Goal: Transaction & Acquisition: Purchase product/service

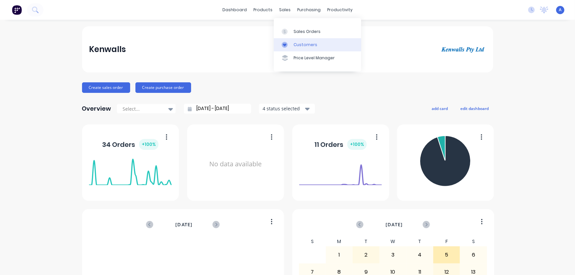
click at [303, 46] on div "Customers" at bounding box center [306, 45] width 24 height 6
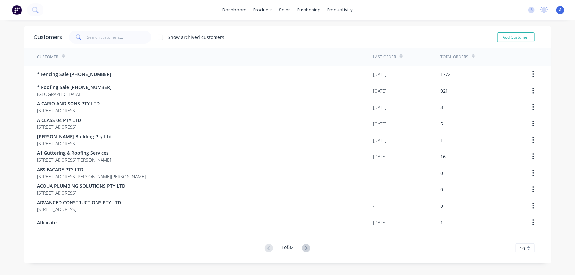
click at [83, 36] on span at bounding box center [78, 37] width 18 height 13
click at [87, 34] on input "text" at bounding box center [119, 37] width 64 height 13
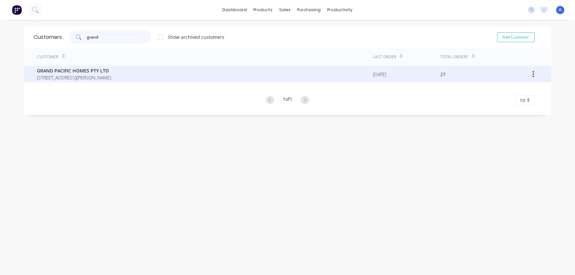
type input "grand"
click at [97, 78] on span "2/28 RALPH BLACK DRIVE NORTH WOLLONGONG New South Wales 2500" at bounding box center [74, 77] width 74 height 7
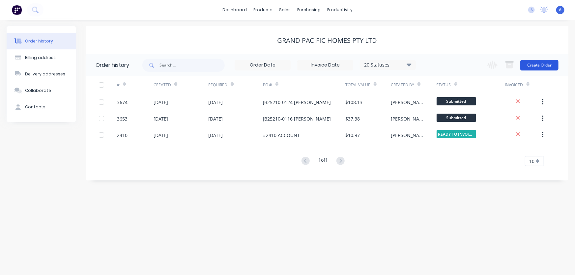
click at [544, 66] on button "Create Order" at bounding box center [539, 65] width 38 height 11
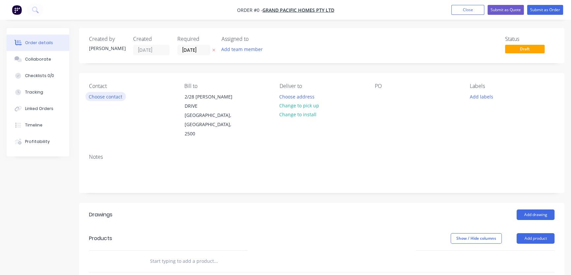
click at [100, 97] on button "Choose contact" at bounding box center [105, 96] width 41 height 9
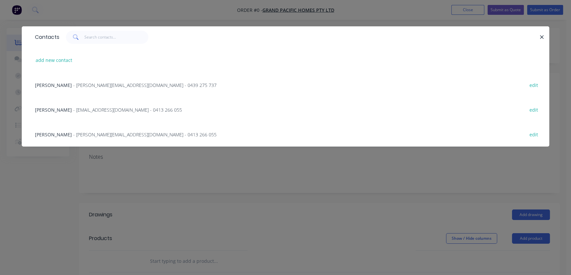
click at [89, 136] on span "- clint@grandpacifichomes.com.au - 0413 266 055" at bounding box center [144, 134] width 143 height 6
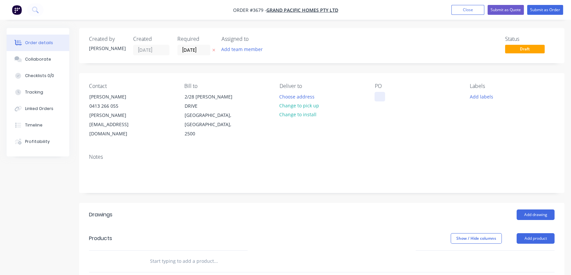
click at [374, 93] on div at bounding box center [379, 97] width 11 height 10
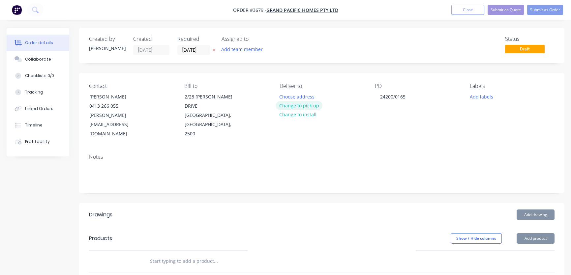
click at [298, 108] on button "Change to pick up" at bounding box center [298, 105] width 47 height 9
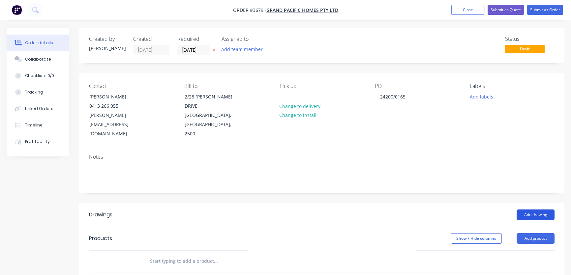
click at [531, 210] on button "Add drawing" at bounding box center [535, 215] width 38 height 11
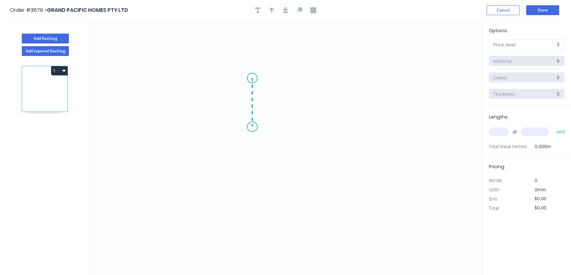
drag, startPoint x: 252, startPoint y: 78, endPoint x: 253, endPoint y: 127, distance: 48.8
click at [253, 127] on icon "0" at bounding box center [285, 147] width 393 height 255
drag, startPoint x: 253, startPoint y: 126, endPoint x: 300, endPoint y: 131, distance: 47.7
click at [300, 131] on icon "0 ?" at bounding box center [285, 147] width 393 height 255
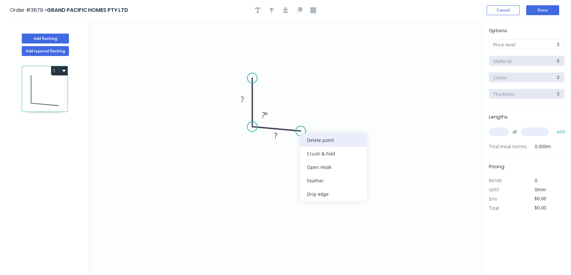
click at [321, 140] on div "Delete point" at bounding box center [333, 140] width 66 height 14
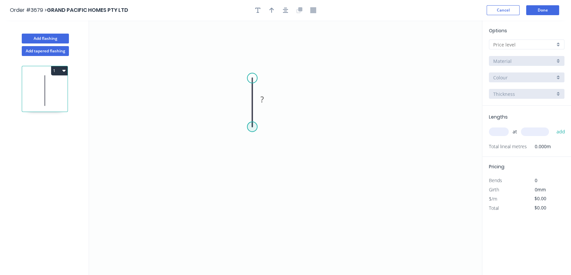
click at [252, 126] on circle at bounding box center [252, 127] width 10 height 10
drag, startPoint x: 252, startPoint y: 126, endPoint x: 304, endPoint y: 131, distance: 53.0
click at [304, 131] on icon "0 ?" at bounding box center [285, 147] width 393 height 255
drag, startPoint x: 304, startPoint y: 131, endPoint x: 305, endPoint y: 146, distance: 14.5
click at [305, 146] on icon "0 ? ?" at bounding box center [285, 147] width 393 height 255
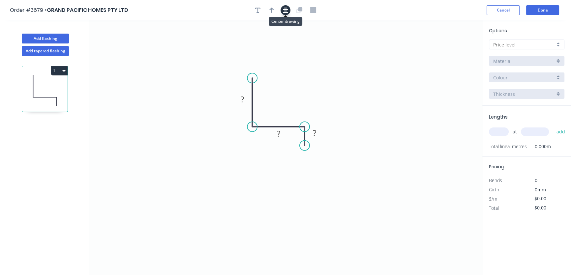
click at [286, 11] on icon "button" at bounding box center [285, 10] width 5 height 6
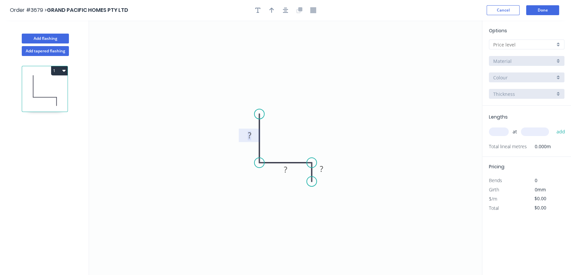
click at [250, 135] on tspan "?" at bounding box center [249, 135] width 3 height 11
click at [285, 170] on tspan "?" at bounding box center [285, 169] width 3 height 11
click at [321, 169] on tspan "?" at bounding box center [321, 168] width 3 height 11
click at [369, 99] on icon "0 70 34 ?" at bounding box center [285, 147] width 393 height 255
click at [321, 168] on tspan "?" at bounding box center [321, 168] width 3 height 11
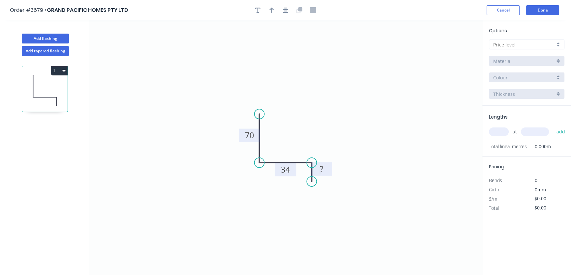
click at [350, 146] on icon "0 70 34 ?" at bounding box center [285, 147] width 393 height 255
click at [321, 168] on tspan "?" at bounding box center [321, 168] width 3 height 11
click at [359, 136] on icon "0 70 34 10" at bounding box center [285, 147] width 393 height 255
click at [272, 10] on icon "button" at bounding box center [271, 10] width 5 height 6
drag, startPoint x: 450, startPoint y: 51, endPoint x: 314, endPoint y: 119, distance: 151.9
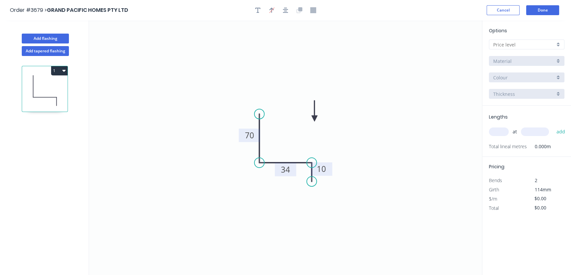
click at [314, 119] on icon at bounding box center [314, 110] width 6 height 21
click at [314, 119] on icon at bounding box center [309, 113] width 19 height 19
click at [314, 119] on icon at bounding box center [314, 110] width 6 height 21
drag, startPoint x: 239, startPoint y: 134, endPoint x: 213, endPoint y: 134, distance: 26.4
click at [213, 134] on rect at bounding box center [222, 136] width 21 height 14
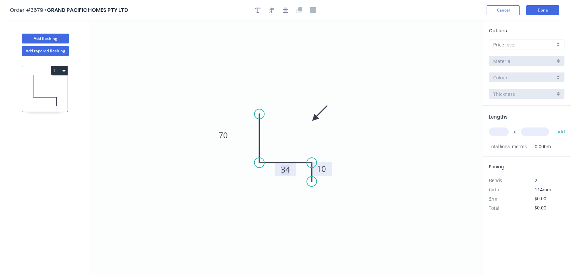
click at [284, 175] on tspan "34" at bounding box center [285, 169] width 9 height 11
click at [280, 186] on icon "0 70 34 10" at bounding box center [285, 147] width 393 height 255
drag, startPoint x: 286, startPoint y: 175, endPoint x: 280, endPoint y: 196, distance: 21.7
click at [280, 196] on rect at bounding box center [279, 191] width 21 height 14
drag, startPoint x: 331, startPoint y: 169, endPoint x: 348, endPoint y: 173, distance: 17.6
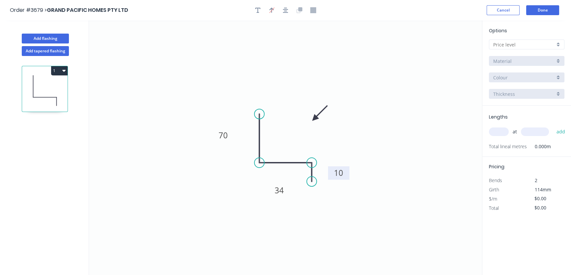
click at [348, 173] on rect at bounding box center [338, 173] width 21 height 14
click at [558, 46] on div at bounding box center [526, 45] width 75 height 10
click at [552, 57] on div "A" at bounding box center [526, 57] width 75 height 12
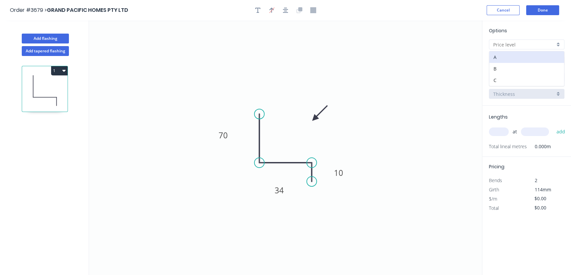
type input "A"
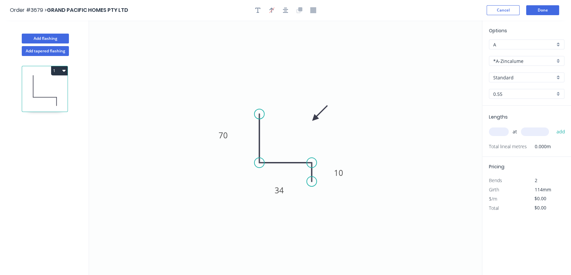
type input "$15.91"
click at [558, 76] on div "Standard" at bounding box center [526, 77] width 75 height 10
click at [558, 62] on div "*A-Zincalume" at bounding box center [526, 61] width 75 height 10
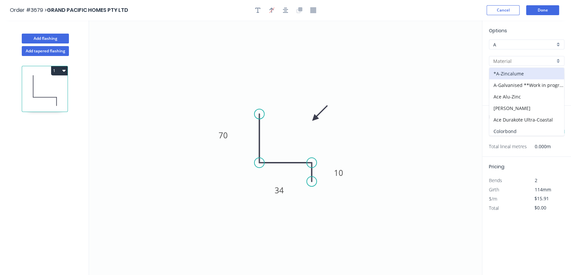
click at [523, 131] on div "Colorbond" at bounding box center [526, 132] width 75 height 12
type input "Colorbond"
type input "Basalt"
type input "$16.18"
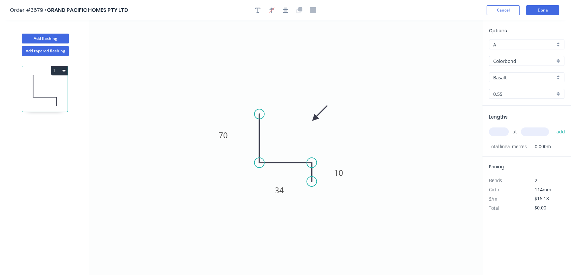
click at [558, 78] on div "Basalt" at bounding box center [526, 77] width 75 height 10
click at [513, 93] on div "Dover White" at bounding box center [526, 96] width 75 height 12
type input "Dover White"
click at [491, 133] on input "text" at bounding box center [499, 132] width 20 height 9
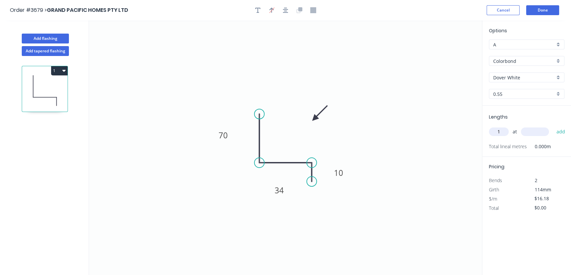
type input "1"
click at [526, 129] on input "text" at bounding box center [535, 132] width 28 height 9
type input "2130"
click at [558, 131] on button "add" at bounding box center [560, 131] width 15 height 11
type input "$34.46"
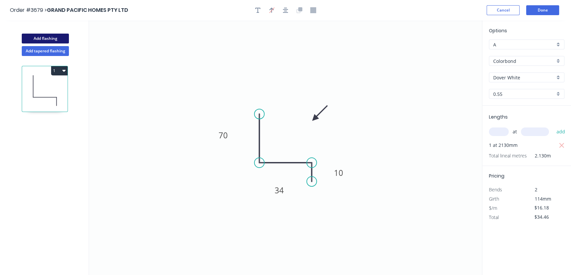
click at [56, 37] on button "Add flashing" at bounding box center [45, 39] width 47 height 10
type input "$0.00"
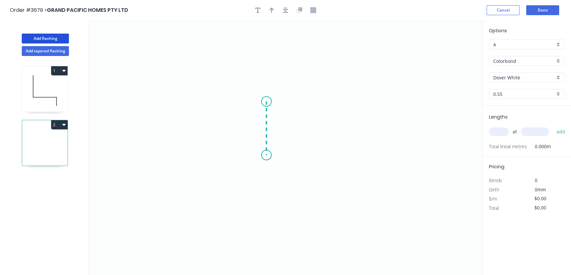
drag, startPoint x: 266, startPoint y: 101, endPoint x: 267, endPoint y: 156, distance: 54.0
click at [267, 156] on icon "0" at bounding box center [285, 147] width 393 height 255
drag, startPoint x: 267, startPoint y: 156, endPoint x: 310, endPoint y: 156, distance: 43.8
click at [310, 156] on icon "0 ?" at bounding box center [285, 147] width 393 height 255
drag, startPoint x: 310, startPoint y: 156, endPoint x: 308, endPoint y: 183, distance: 26.8
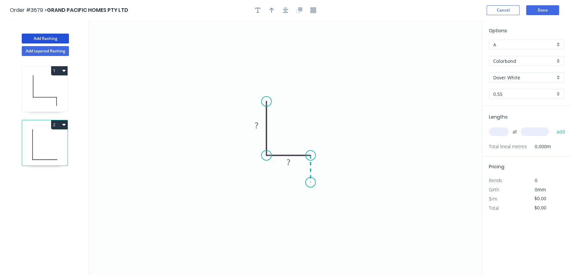
click at [308, 183] on icon "0 ? ?" at bounding box center [285, 147] width 393 height 255
click at [257, 124] on tspan "?" at bounding box center [256, 125] width 3 height 11
click at [288, 160] on tspan "?" at bounding box center [288, 162] width 3 height 11
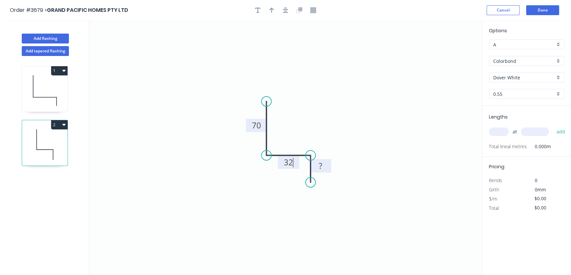
click at [320, 164] on tspan "?" at bounding box center [320, 165] width 3 height 11
click at [345, 83] on icon "0 70 32 10" at bounding box center [285, 147] width 393 height 255
type input "$16.18"
drag, startPoint x: 248, startPoint y: 123, endPoint x: 224, endPoint y: 126, distance: 23.9
click at [225, 126] on rect at bounding box center [235, 129] width 21 height 14
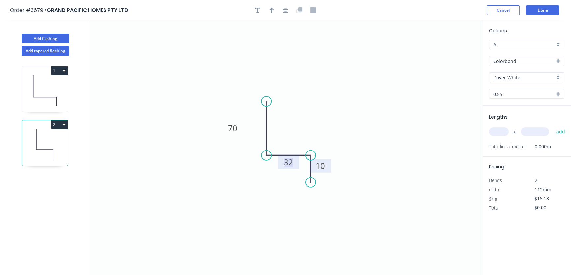
drag, startPoint x: 289, startPoint y: 167, endPoint x: 291, endPoint y: 171, distance: 4.4
click at [290, 177] on icon "0 70 32 10" at bounding box center [285, 147] width 393 height 255
drag, startPoint x: 289, startPoint y: 168, endPoint x: 296, endPoint y: 178, distance: 12.3
click at [287, 181] on rect at bounding box center [286, 175] width 21 height 14
drag, startPoint x: 330, startPoint y: 166, endPoint x: 352, endPoint y: 168, distance: 21.5
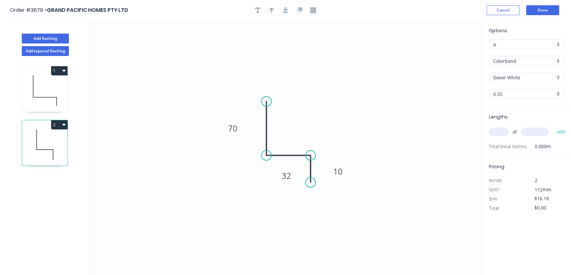
click at [348, 172] on rect at bounding box center [337, 172] width 21 height 14
click at [284, 10] on icon "button" at bounding box center [285, 10] width 5 height 5
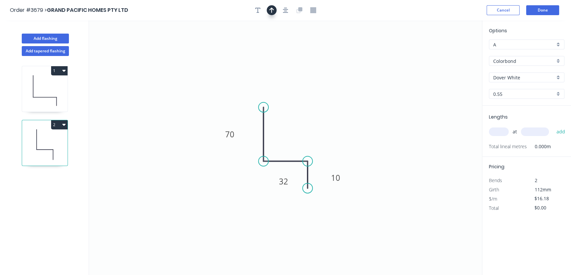
click at [271, 11] on icon "button" at bounding box center [271, 10] width 5 height 5
click at [451, 52] on icon "0 70 32 10" at bounding box center [285, 147] width 393 height 255
drag, startPoint x: 449, startPoint y: 50, endPoint x: 309, endPoint y: 129, distance: 160.4
click at [309, 129] on icon at bounding box center [309, 121] width 6 height 21
click at [309, 126] on icon at bounding box center [304, 124] width 19 height 19
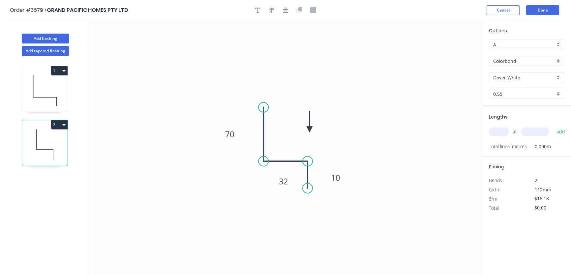
click at [309, 126] on icon at bounding box center [309, 121] width 6 height 21
click at [496, 130] on input "text" at bounding box center [499, 132] width 20 height 9
type input "1"
click at [527, 129] on input "text" at bounding box center [535, 132] width 28 height 9
type input "850"
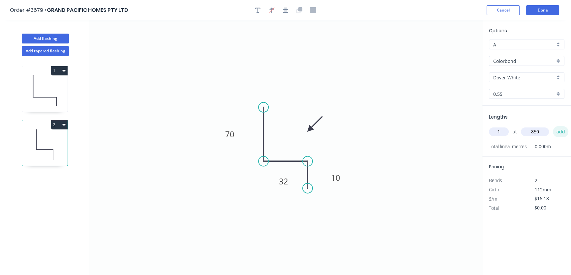
click at [561, 130] on button "add" at bounding box center [560, 131] width 15 height 11
type input "$16.18"
click at [501, 130] on input "text" at bounding box center [499, 132] width 20 height 9
type input "3"
click at [523, 132] on input "text" at bounding box center [535, 132] width 28 height 9
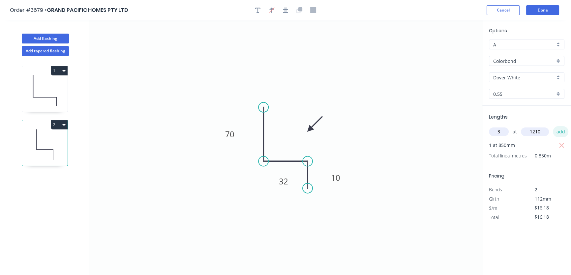
type input "1210"
click at [560, 132] on button "add" at bounding box center [560, 131] width 15 height 11
type input "$74.91"
click at [498, 133] on input "text" at bounding box center [499, 132] width 20 height 9
type input "7"
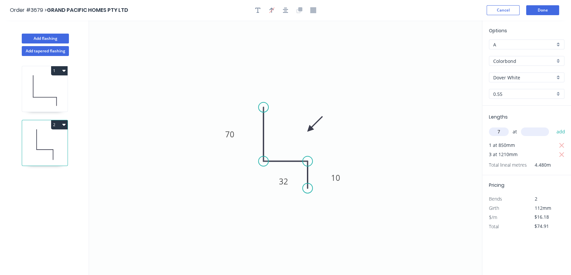
click at [538, 129] on input "text" at bounding box center [535, 132] width 28 height 9
type input "1810"
click at [558, 131] on button "add" at bounding box center [560, 131] width 15 height 11
type input "$279.91"
click at [498, 131] on input "text" at bounding box center [499, 132] width 20 height 9
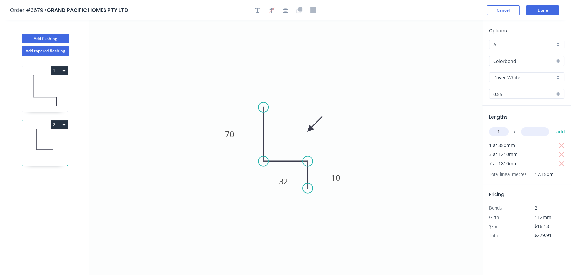
type input "1"
click at [528, 130] on input "text" at bounding box center [535, 132] width 28 height 9
click at [533, 129] on input "text" at bounding box center [535, 132] width 28 height 9
type input "2170"
click at [559, 131] on button "add" at bounding box center [560, 131] width 15 height 11
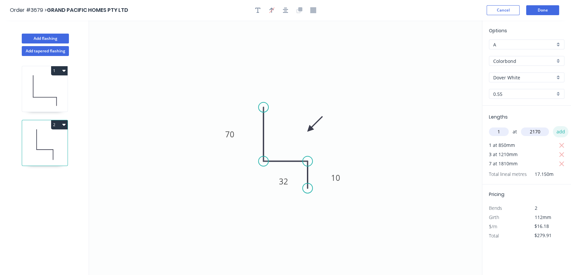
type input "$315.02"
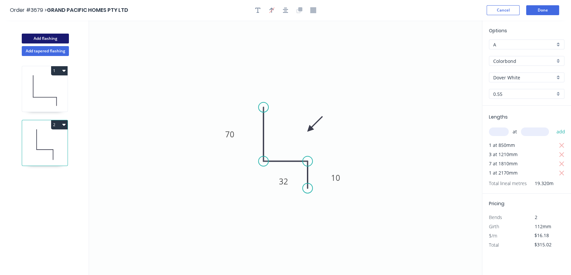
click at [53, 38] on button "Add flashing" at bounding box center [45, 39] width 47 height 10
type input "$0.00"
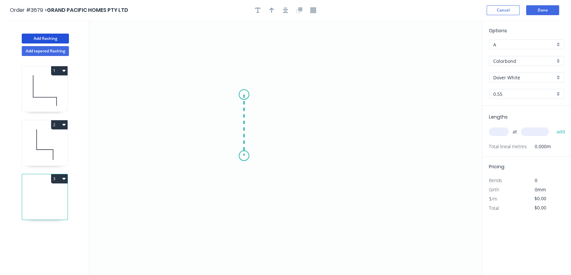
drag, startPoint x: 244, startPoint y: 95, endPoint x: 241, endPoint y: 156, distance: 61.3
click at [241, 156] on icon "0" at bounding box center [285, 147] width 393 height 255
drag, startPoint x: 243, startPoint y: 155, endPoint x: 300, endPoint y: 157, distance: 56.7
click at [300, 157] on icon "0 ?" at bounding box center [285, 147] width 393 height 255
drag, startPoint x: 300, startPoint y: 157, endPoint x: 300, endPoint y: 191, distance: 34.3
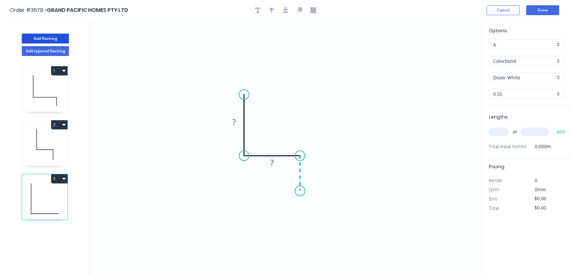
click at [300, 191] on icon "0 ? ?" at bounding box center [285, 147] width 393 height 255
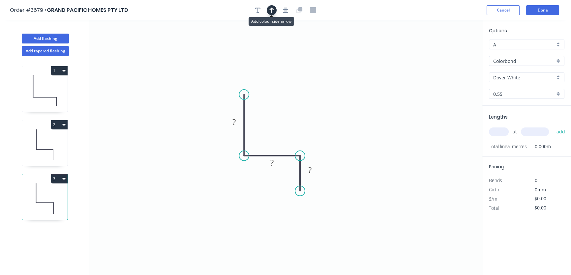
click at [272, 10] on icon "button" at bounding box center [271, 10] width 5 height 6
drag, startPoint x: 446, startPoint y: 53, endPoint x: 377, endPoint y: 92, distance: 79.5
click at [377, 92] on icon at bounding box center [379, 86] width 6 height 21
click at [376, 91] on icon at bounding box center [371, 86] width 19 height 19
click at [376, 91] on icon at bounding box center [377, 83] width 6 height 21
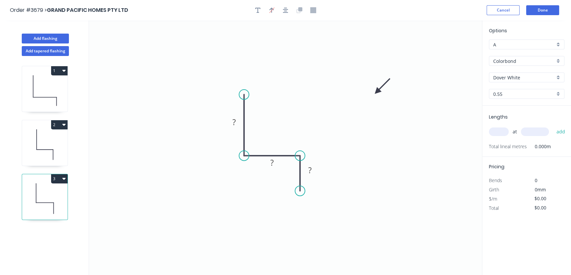
click at [376, 91] on icon at bounding box center [382, 86] width 19 height 19
drag, startPoint x: 376, startPoint y: 91, endPoint x: 306, endPoint y: 116, distance: 74.1
click at [306, 116] on icon at bounding box center [311, 110] width 19 height 19
click at [284, 11] on icon "button" at bounding box center [285, 10] width 5 height 6
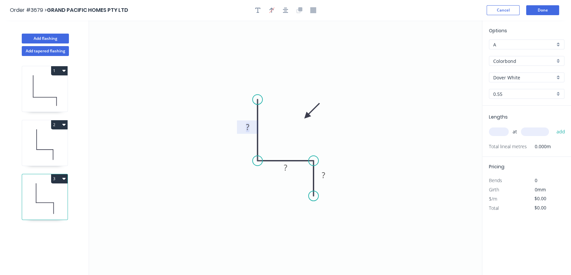
click at [246, 128] on tspan "?" at bounding box center [247, 127] width 3 height 11
click at [285, 167] on tspan "?" at bounding box center [285, 167] width 3 height 11
drag, startPoint x: 334, startPoint y: 126, endPoint x: 329, endPoint y: 134, distance: 9.4
click at [334, 126] on icon "0 70 ? ?" at bounding box center [285, 147] width 393 height 255
click at [285, 167] on tspan "?" at bounding box center [285, 167] width 3 height 11
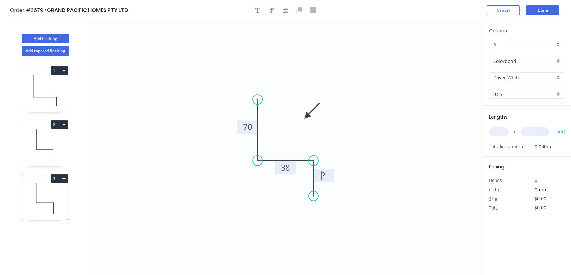
click at [322, 174] on tspan "?" at bounding box center [323, 175] width 3 height 11
click at [345, 166] on icon "0 70 38 ?" at bounding box center [285, 147] width 393 height 255
click at [323, 174] on tspan "?" at bounding box center [323, 175] width 3 height 11
drag, startPoint x: 238, startPoint y: 128, endPoint x: 208, endPoint y: 132, distance: 30.3
click at [208, 132] on rect at bounding box center [217, 132] width 21 height 14
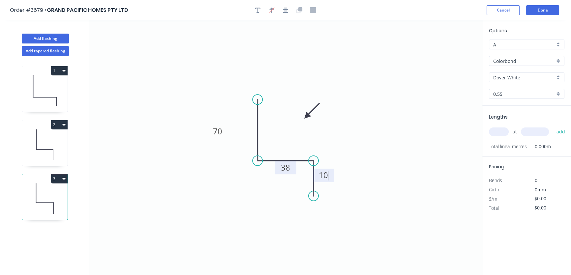
type input "$16.18"
drag, startPoint x: 280, startPoint y: 174, endPoint x: 298, endPoint y: 182, distance: 18.9
click at [278, 188] on rect at bounding box center [282, 182] width 21 height 14
drag, startPoint x: 332, startPoint y: 176, endPoint x: 352, endPoint y: 184, distance: 20.7
click at [352, 184] on rect at bounding box center [341, 184] width 21 height 14
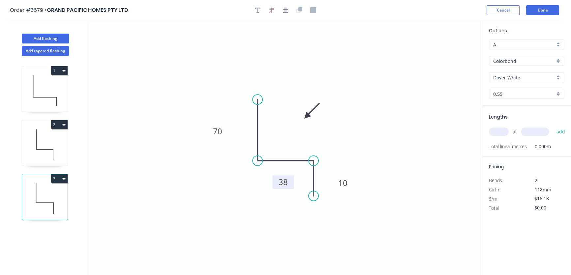
click at [498, 130] on input "text" at bounding box center [499, 132] width 20 height 9
type input "1"
click at [527, 130] on input "text" at bounding box center [535, 132] width 28 height 9
type input "2170"
click at [563, 129] on button "add" at bounding box center [560, 131] width 15 height 11
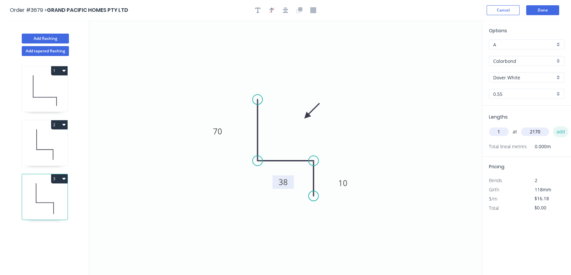
type input "$35.11"
click at [496, 129] on input "text" at bounding box center [499, 132] width 20 height 9
type input "1"
click at [525, 131] on input "text" at bounding box center [535, 132] width 28 height 9
click at [527, 131] on input "text" at bounding box center [535, 132] width 28 height 9
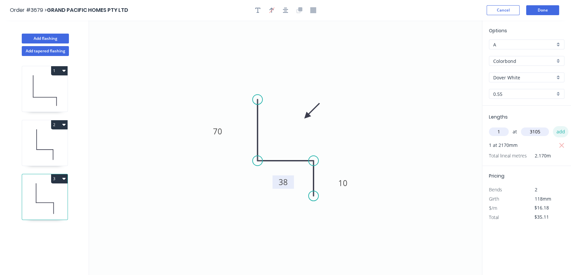
type input "3105"
click at [563, 131] on button "add" at bounding box center [560, 131] width 15 height 11
click at [57, 141] on icon at bounding box center [44, 145] width 45 height 42
type input "$315.02"
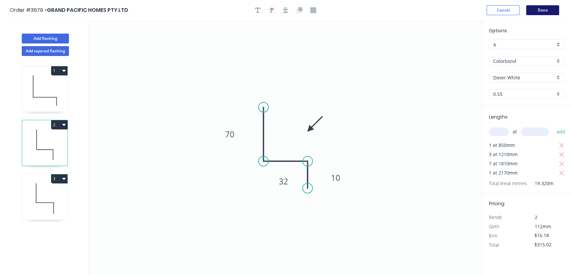
click at [540, 8] on button "Done" at bounding box center [542, 10] width 33 height 10
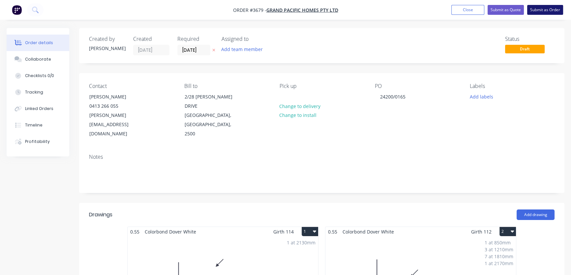
click at [541, 8] on button "Submit as Order" at bounding box center [545, 10] width 36 height 10
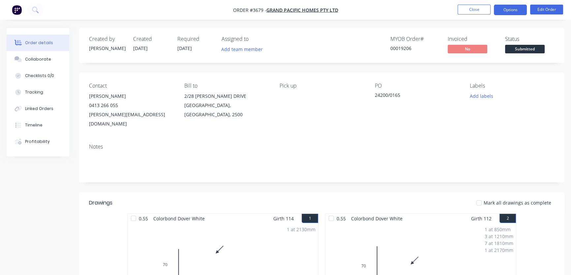
click at [511, 13] on button "Options" at bounding box center [510, 10] width 33 height 11
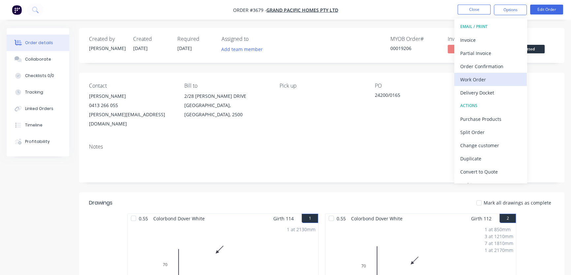
click at [481, 79] on div "Work Order" at bounding box center [490, 80] width 61 height 10
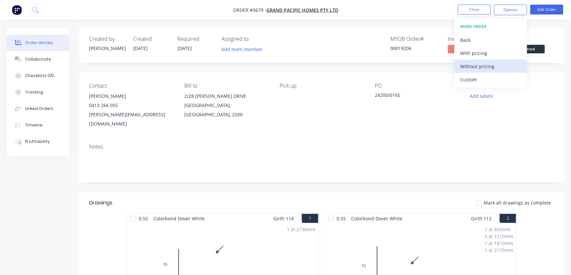
click at [475, 67] on div "Without pricing" at bounding box center [490, 67] width 61 height 10
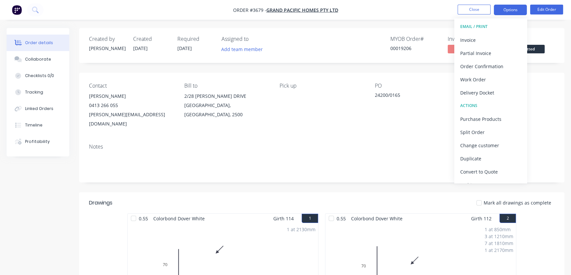
click at [511, 10] on button "Options" at bounding box center [510, 10] width 33 height 11
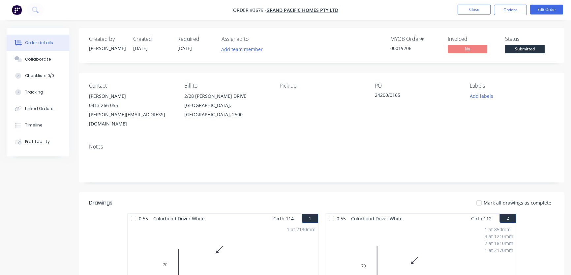
click at [187, 49] on span "[DATE]" at bounding box center [184, 48] width 14 height 6
click at [546, 11] on button "Edit Order" at bounding box center [546, 10] width 33 height 10
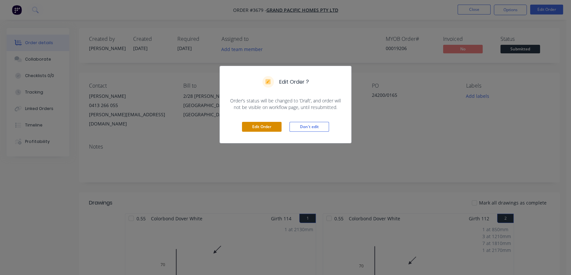
click at [257, 128] on button "Edit Order" at bounding box center [262, 127] width 40 height 10
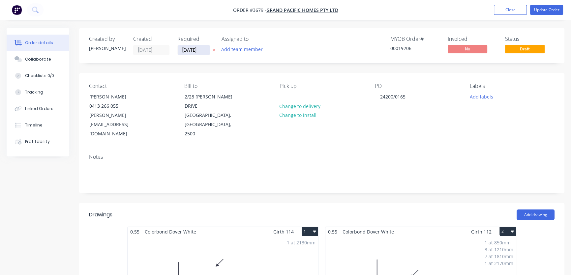
click at [191, 51] on input "[DATE]" at bounding box center [194, 50] width 32 height 10
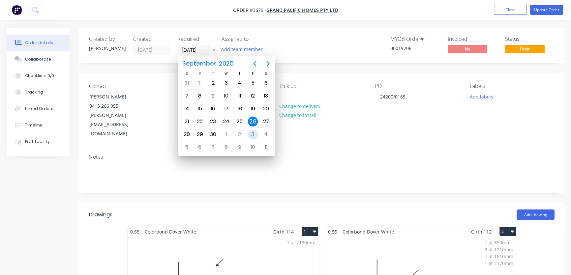
click at [250, 133] on div "3" at bounding box center [253, 134] width 10 height 10
type input "03/10/25"
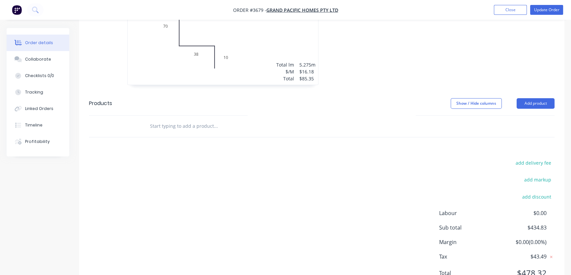
scroll to position [381, 0]
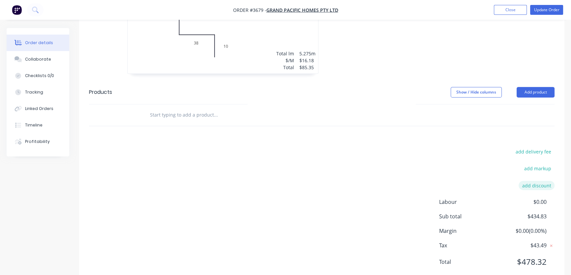
click at [545, 181] on button "add discount" at bounding box center [536, 185] width 36 height 9
click at [538, 183] on input at bounding box center [529, 188] width 30 height 10
type input "25"
click input "submit" at bounding box center [0, 0] width 0 height 0
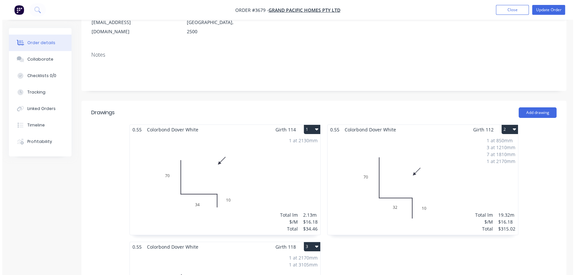
scroll to position [0, 0]
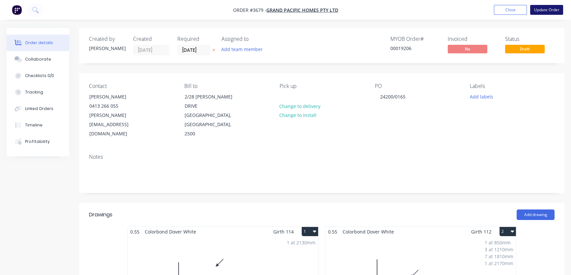
click at [547, 10] on button "Update Order" at bounding box center [546, 10] width 33 height 10
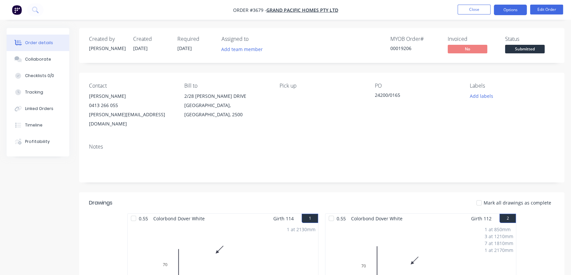
click at [516, 11] on button "Options" at bounding box center [510, 10] width 33 height 11
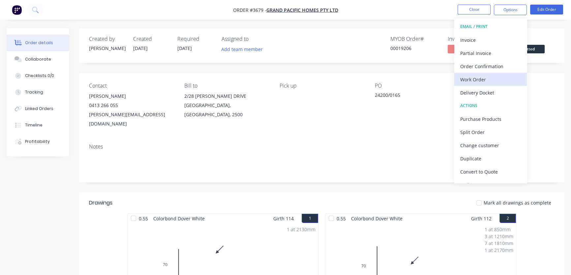
click at [479, 78] on div "Work Order" at bounding box center [490, 80] width 61 height 10
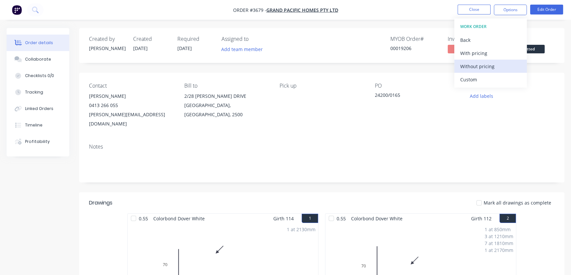
click at [476, 68] on div "Without pricing" at bounding box center [490, 67] width 61 height 10
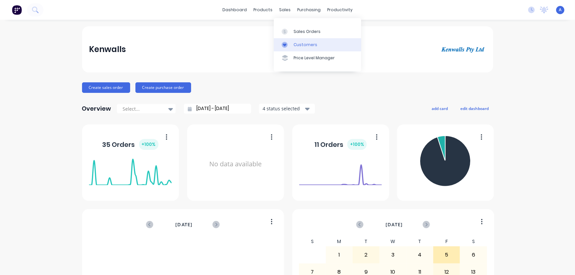
click at [300, 47] on div "Customers" at bounding box center [306, 45] width 24 height 6
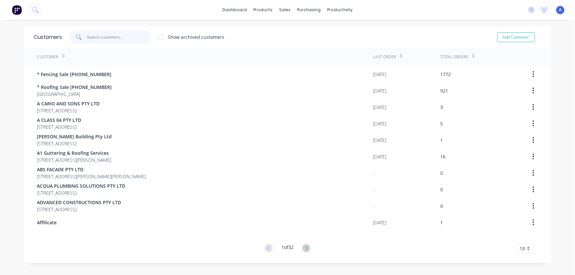
click at [87, 38] on input "text" at bounding box center [119, 37] width 64 height 13
click at [87, 39] on input "text" at bounding box center [119, 37] width 64 height 13
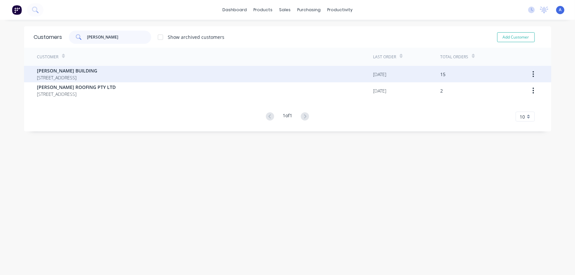
type input "[PERSON_NAME]"
click at [79, 72] on span "[PERSON_NAME] BUILDING" at bounding box center [67, 70] width 60 height 7
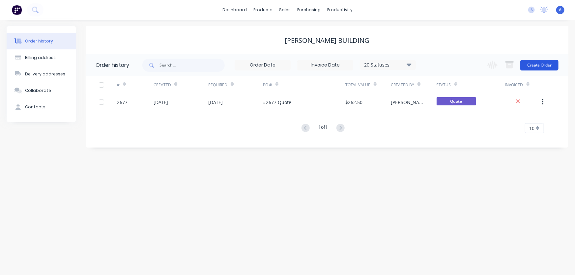
click at [542, 64] on button "Create Order" at bounding box center [539, 65] width 38 height 11
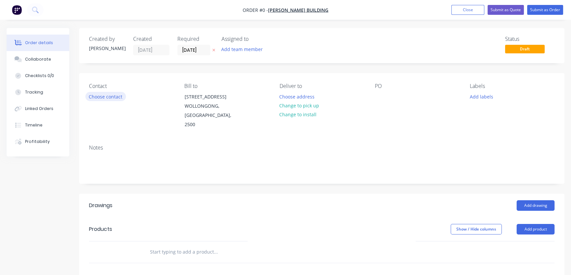
click at [111, 96] on button "Choose contact" at bounding box center [105, 96] width 41 height 9
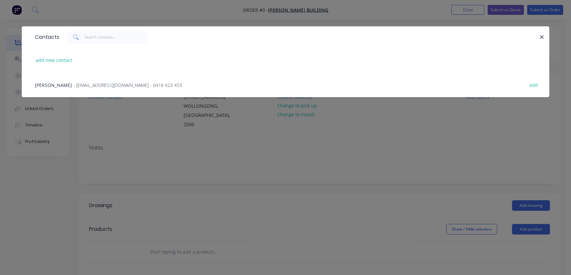
click at [83, 86] on span "- [EMAIL_ADDRESS][DOMAIN_NAME] - 0418 423 453" at bounding box center [127, 85] width 109 height 6
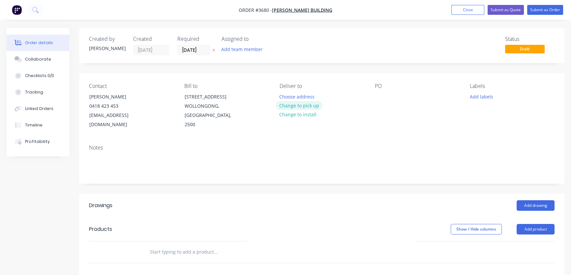
click at [304, 107] on button "Change to pick up" at bounding box center [298, 105] width 47 height 9
click at [534, 224] on button "Add product" at bounding box center [535, 229] width 38 height 11
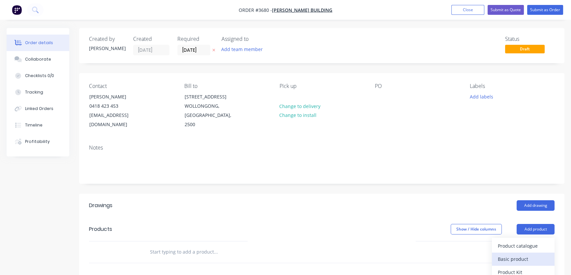
click at [520, 254] on div "Basic product" at bounding box center [523, 259] width 51 height 10
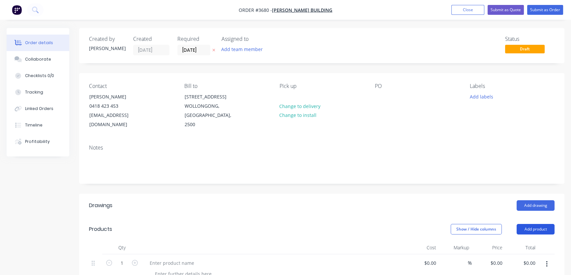
click at [532, 224] on button "Add product" at bounding box center [535, 229] width 38 height 11
click at [519, 241] on div "Product catalogue" at bounding box center [523, 246] width 51 height 10
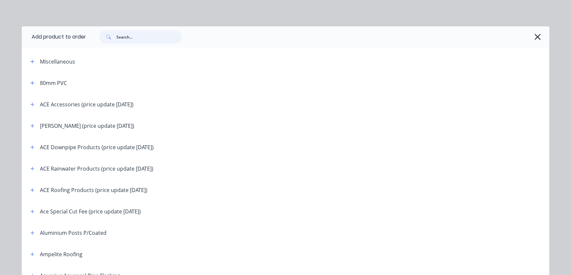
click at [116, 36] on input "text" at bounding box center [148, 36] width 65 height 13
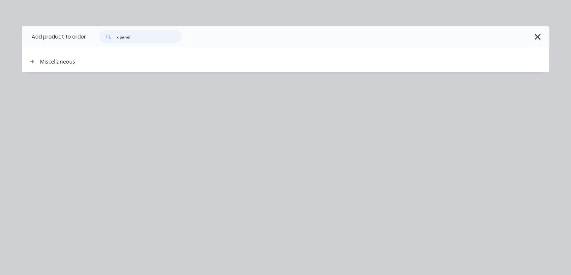
click at [136, 36] on input "k panel" at bounding box center [148, 36] width 65 height 13
type input "k"
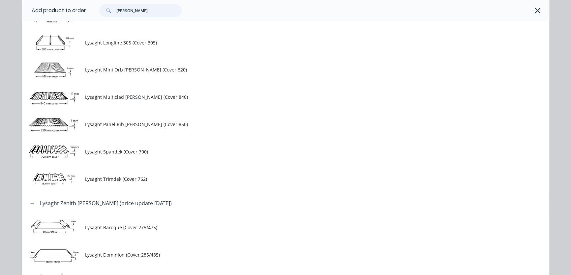
scroll to position [499, 0]
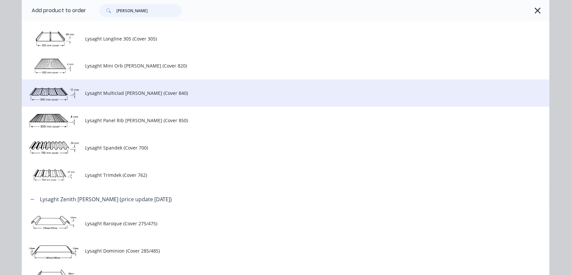
type input "[PERSON_NAME]"
click at [100, 95] on span "Lysaght Multiclad [PERSON_NAME] (Cover 840)" at bounding box center [270, 93] width 371 height 7
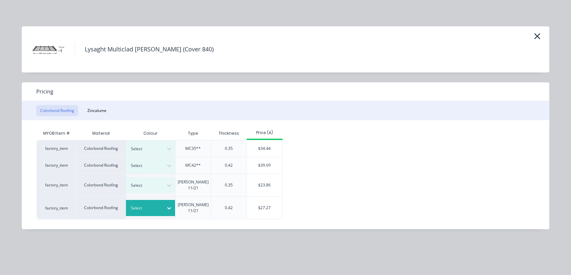
click at [152, 205] on div at bounding box center [146, 208] width 30 height 7
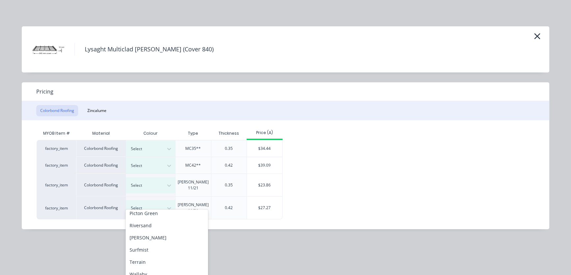
scroll to position [355, 0]
click at [145, 217] on div "[PERSON_NAME]" at bounding box center [167, 216] width 82 height 12
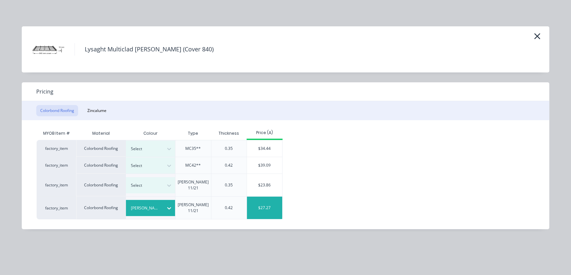
click at [270, 197] on div "$27.27" at bounding box center [264, 208] width 35 height 22
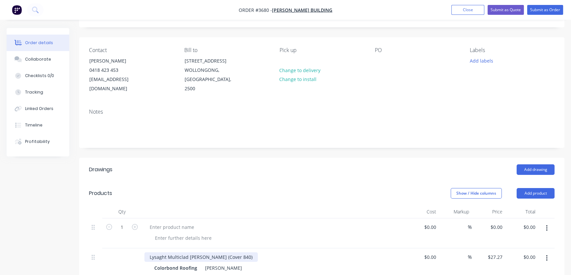
click at [187, 252] on div "Lysaght Multiclad [PERSON_NAME] (Cover 840)" at bounding box center [200, 257] width 113 height 10
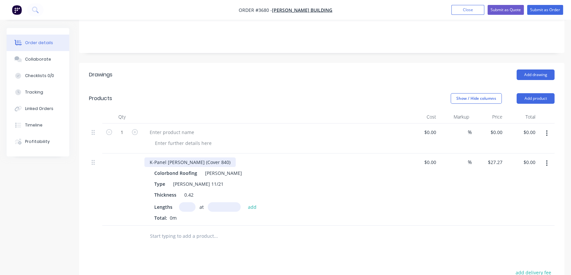
scroll to position [135, 0]
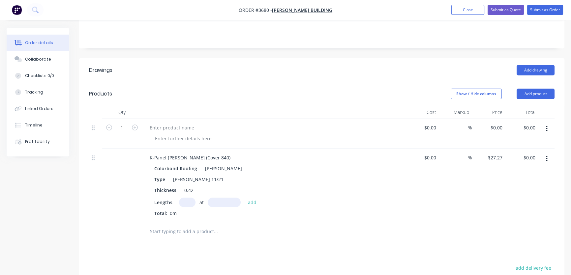
click at [184, 198] on input "text" at bounding box center [187, 203] width 16 height 10
type input "1"
click at [211, 198] on input "text" at bounding box center [224, 203] width 33 height 10
type input "2500mm"
click at [247, 198] on button "add" at bounding box center [251, 202] width 15 height 9
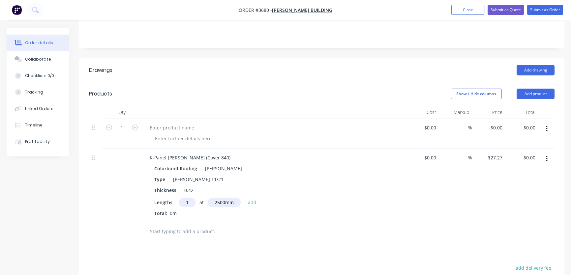
type input "$68.18"
click at [186, 198] on input "text" at bounding box center [187, 203] width 16 height 10
type input "1"
click at [200, 199] on span "at" at bounding box center [201, 202] width 4 height 7
click at [217, 198] on input "text" at bounding box center [224, 203] width 33 height 10
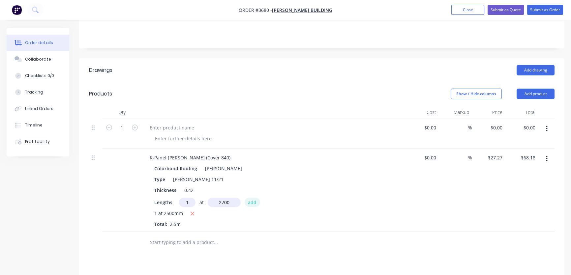
type input "2700mm"
click at [250, 198] on button "add" at bounding box center [251, 202] width 15 height 9
type input "$141.80"
click at [187, 198] on input "text" at bounding box center [187, 203] width 16 height 10
type input "1"
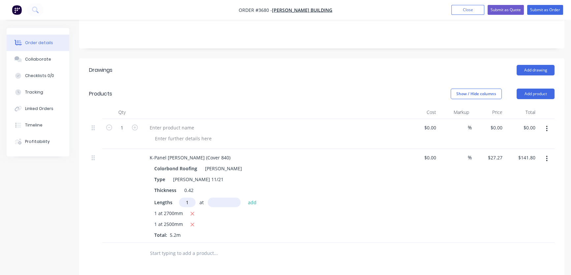
click at [217, 198] on input "text" at bounding box center [224, 203] width 33 height 10
type input "2800mm"
click at [253, 198] on button "add" at bounding box center [251, 202] width 15 height 9
type input "$218.16"
click at [188, 198] on input "text" at bounding box center [187, 203] width 16 height 10
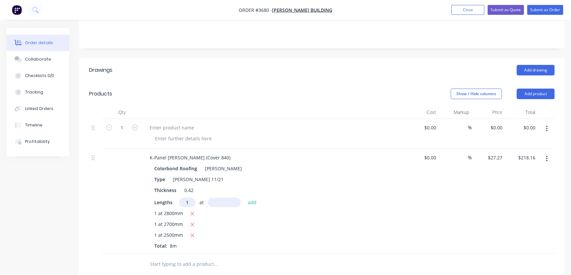
type input "1"
click at [211, 198] on input "text" at bounding box center [224, 203] width 33 height 10
type input "2900mm"
click at [252, 198] on button "add" at bounding box center [251, 202] width 15 height 9
type input "$297.24"
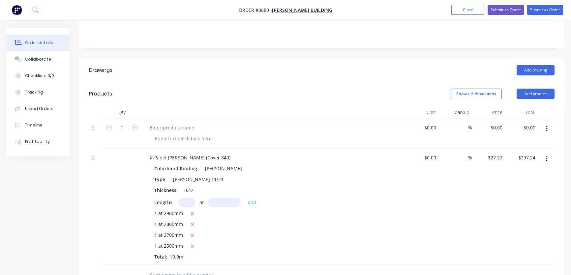
click at [182, 198] on input "text" at bounding box center [187, 203] width 16 height 10
type input "1"
click at [214, 198] on input "text" at bounding box center [224, 203] width 33 height 10
type input "2400mm"
click at [252, 198] on button "add" at bounding box center [251, 202] width 15 height 9
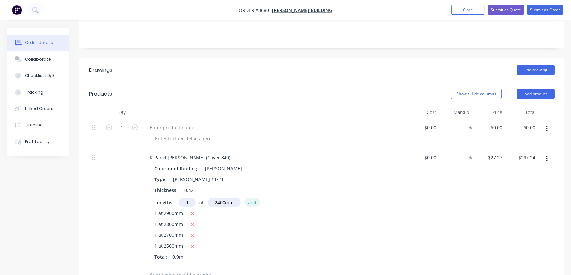
type input "$362.69"
click at [181, 198] on input "text" at bounding box center [187, 203] width 16 height 10
type input "1"
click at [221, 198] on input "text" at bounding box center [224, 203] width 33 height 10
type input "700mm"
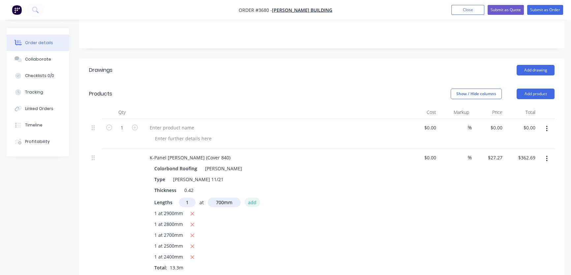
click at [252, 198] on button "add" at bounding box center [251, 202] width 15 height 9
type input "$389.96"
click at [184, 198] on input "text" at bounding box center [187, 203] width 16 height 10
type input "1"
click at [212, 198] on input "text" at bounding box center [224, 203] width 33 height 10
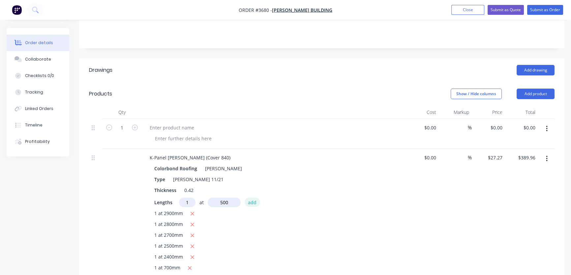
type input "500mm"
click at [256, 198] on button "add" at bounding box center [251, 202] width 15 height 9
type input "$417.23"
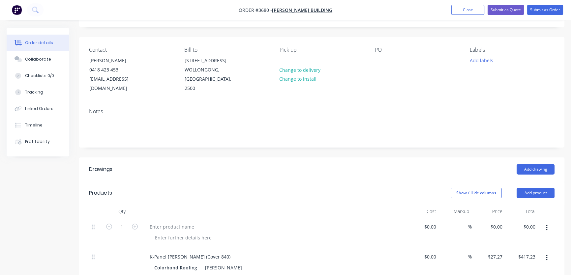
scroll to position [36, 0]
click at [156, 222] on div at bounding box center [171, 227] width 55 height 10
click at [190, 222] on div "Type 17 10x25 hex +neo" at bounding box center [175, 227] width 63 height 10
click at [242, 191] on header "Products Show / Hide columns Add product" at bounding box center [321, 194] width 485 height 24
click at [201, 222] on div "Type 17 10x25 hex+neo" at bounding box center [175, 227] width 62 height 10
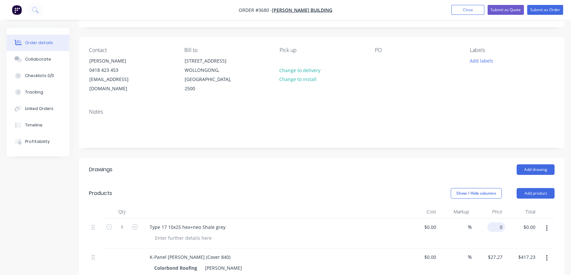
click at [490, 218] on div "0 $0.00" at bounding box center [488, 233] width 33 height 30
type input "$0.00"
click at [527, 222] on input "0.00" at bounding box center [530, 227] width 15 height 10
type input "22.50"
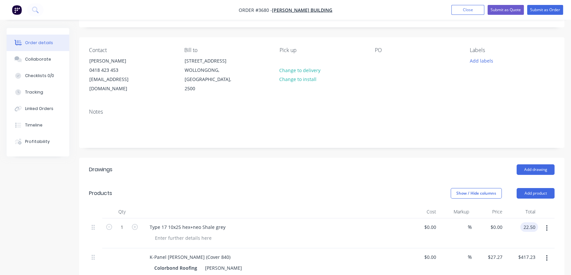
type input "$22.50"
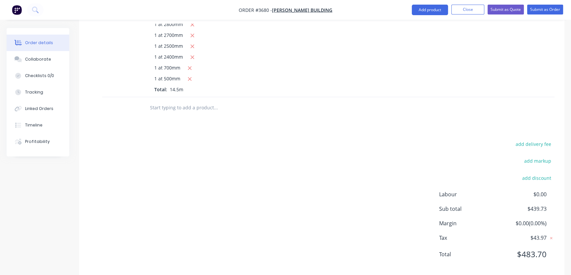
scroll to position [0, 0]
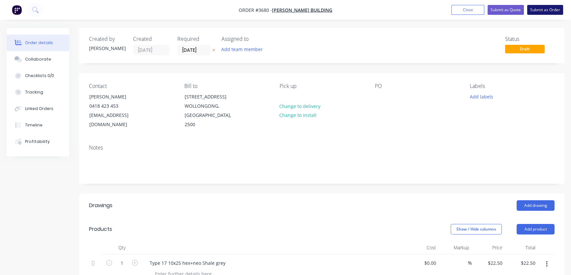
click at [547, 10] on button "Submit as Order" at bounding box center [545, 10] width 36 height 10
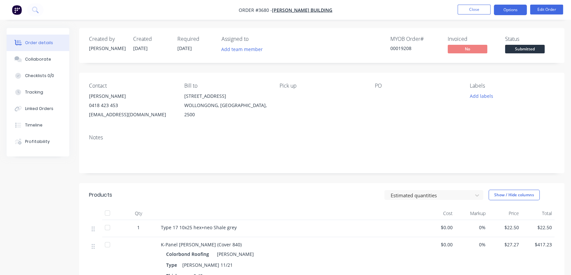
click at [509, 10] on button "Options" at bounding box center [510, 10] width 33 height 11
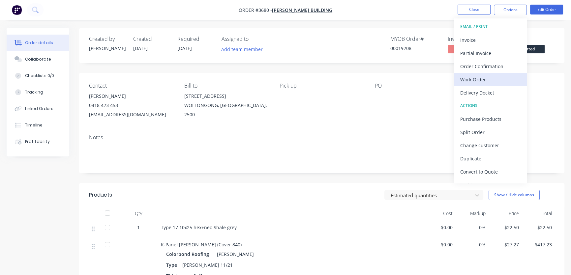
click at [486, 81] on div "Work Order" at bounding box center [490, 80] width 61 height 10
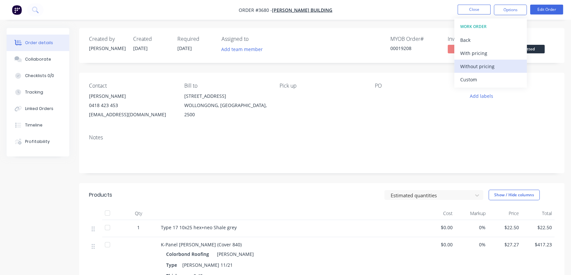
click at [477, 68] on div "Without pricing" at bounding box center [490, 67] width 61 height 10
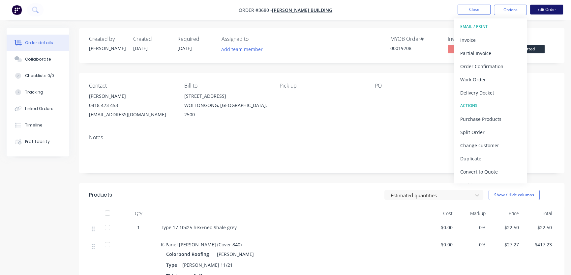
click at [549, 10] on button "Edit Order" at bounding box center [546, 10] width 33 height 10
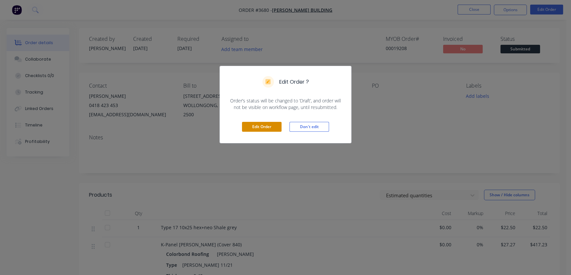
click at [259, 126] on button "Edit Order" at bounding box center [262, 127] width 40 height 10
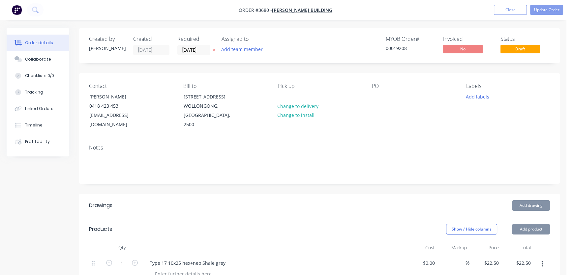
type input "$22.50"
type input "$27.27"
type input "$417.23"
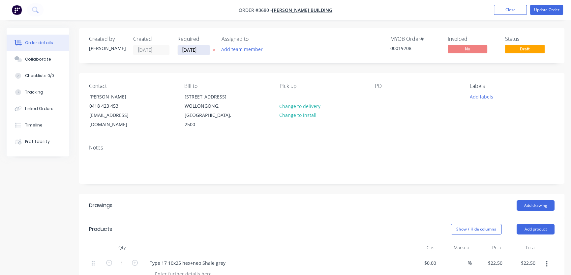
click at [190, 53] on input "[DATE]" at bounding box center [194, 50] width 32 height 10
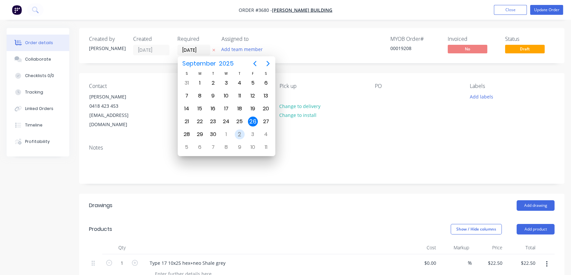
click at [240, 134] on div "2" at bounding box center [240, 134] width 10 height 10
type input "[DATE]"
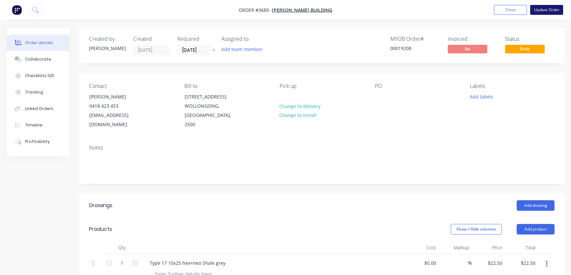
click at [553, 9] on button "Update Order" at bounding box center [546, 10] width 33 height 10
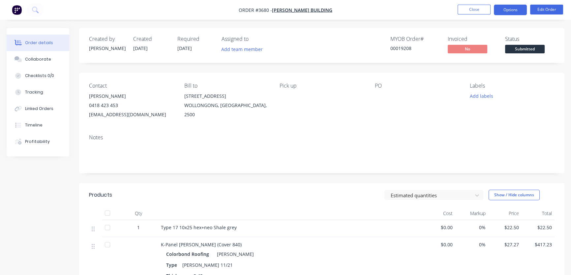
click at [514, 12] on button "Options" at bounding box center [510, 10] width 33 height 11
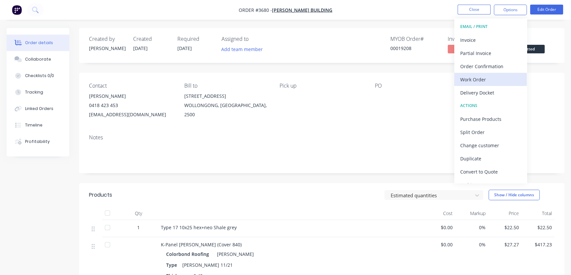
click at [480, 80] on div "Work Order" at bounding box center [490, 80] width 61 height 10
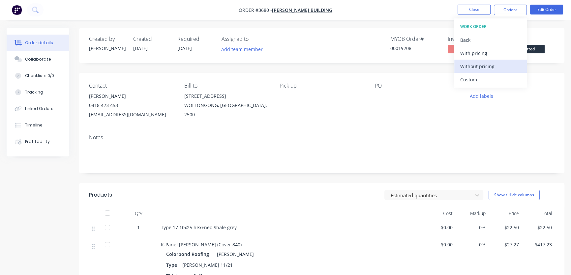
click at [476, 67] on div "Without pricing" at bounding box center [490, 67] width 61 height 10
